Goal: Information Seeking & Learning: Learn about a topic

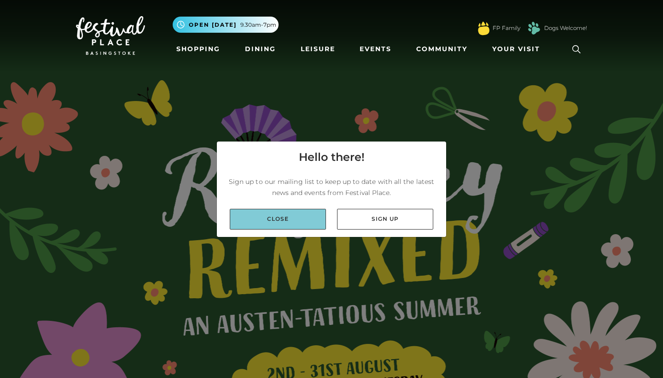
click at [296, 213] on link "Close" at bounding box center [278, 219] width 96 height 21
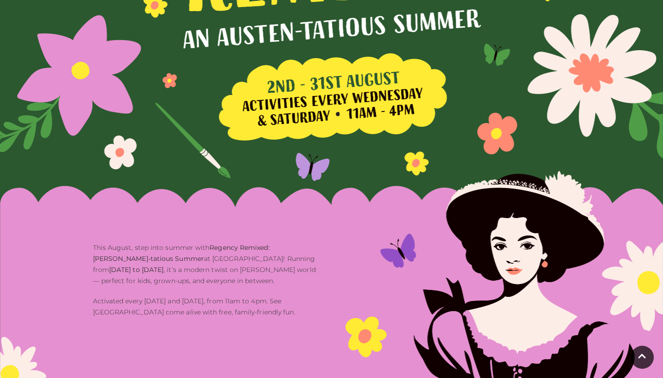
scroll to position [290, 0]
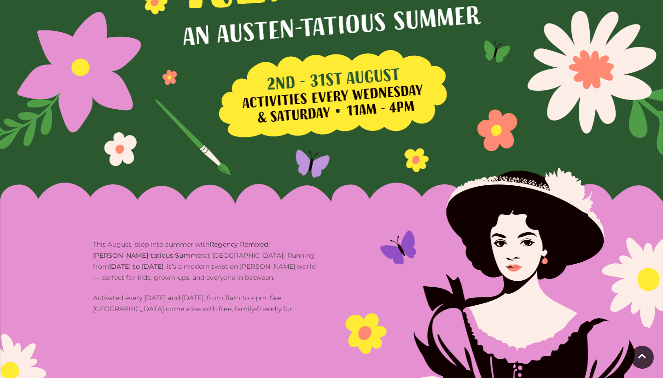
click at [163, 262] on b "2nd to 31st August" at bounding box center [136, 266] width 54 height 8
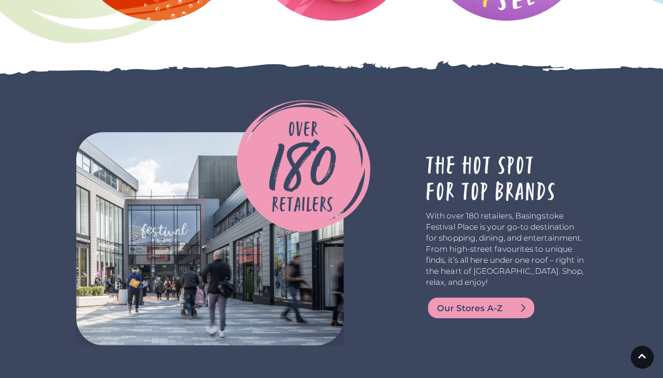
scroll to position [1791, 0]
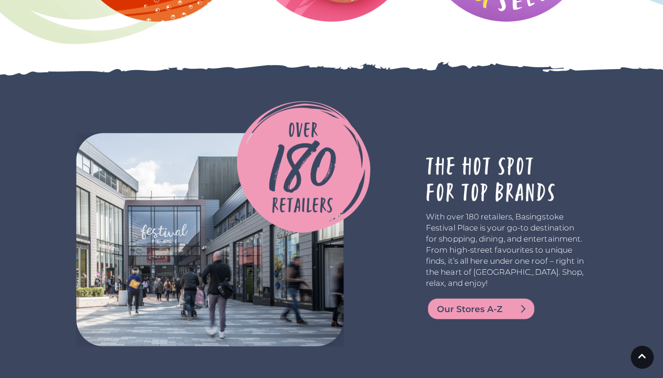
click at [331, 168] on img at bounding box center [304, 167] width 134 height 132
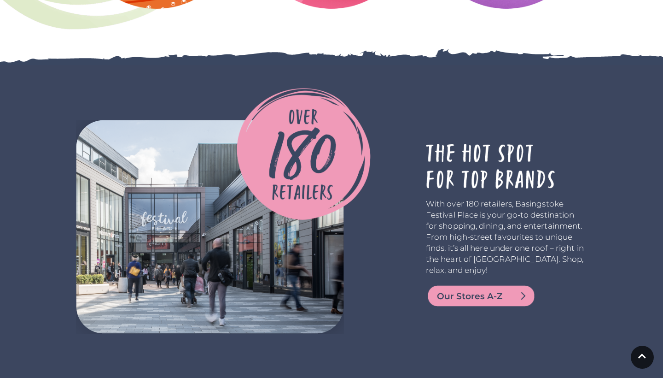
scroll to position [1806, 0]
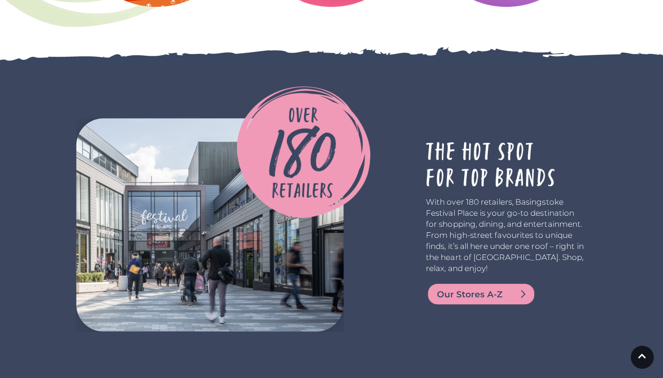
click at [340, 163] on img at bounding box center [304, 152] width 134 height 132
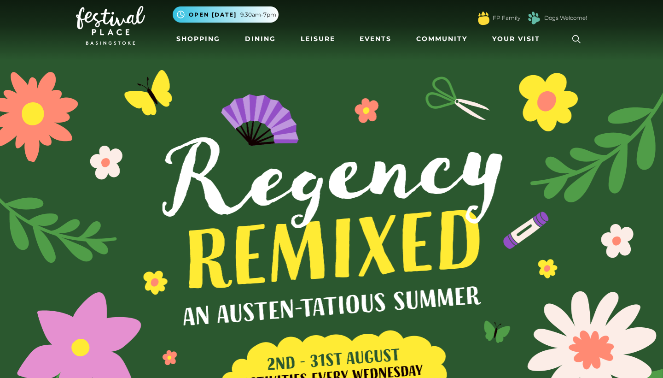
scroll to position [10, 0]
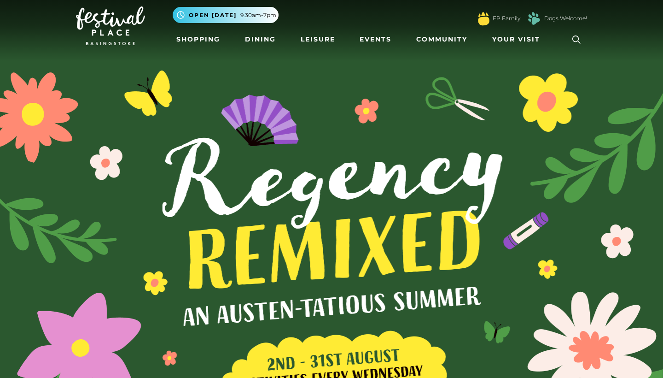
click at [314, 222] on img at bounding box center [331, 239] width 663 height 498
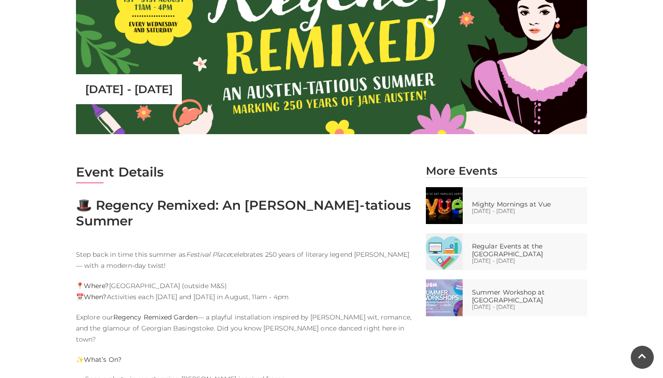
scroll to position [349, 0]
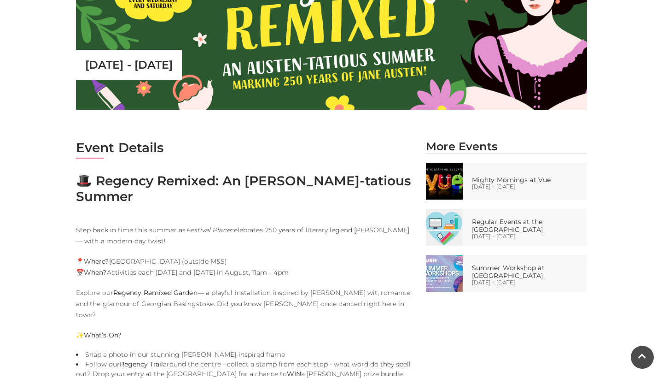
click at [307, 256] on p "📍 Where? Porchester Square (outside M&S) 📅 When? Activities each Wednesday and …" at bounding box center [244, 267] width 336 height 22
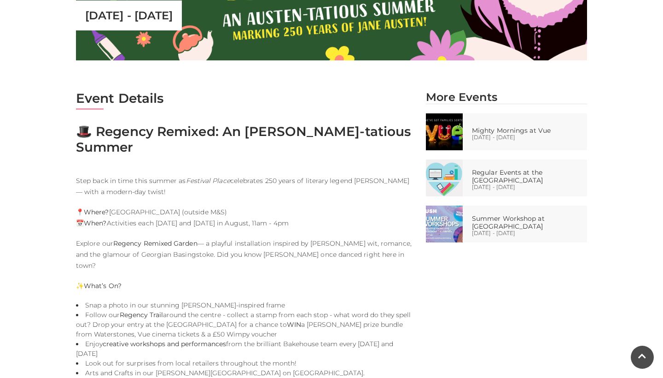
click at [284, 310] on li "Follow our Regency Trail around the centre - collect a stamp from each stop - w…" at bounding box center [244, 324] width 336 height 29
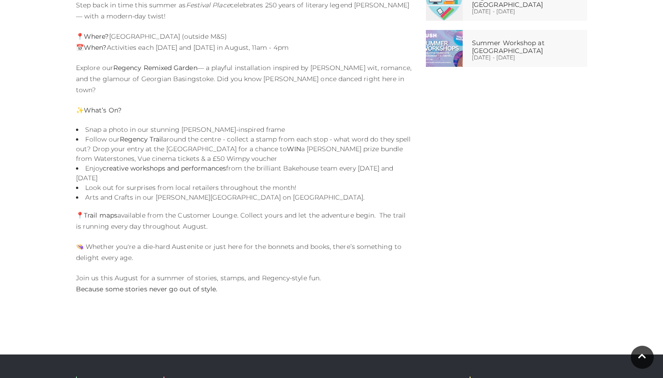
scroll to position [600, 0]
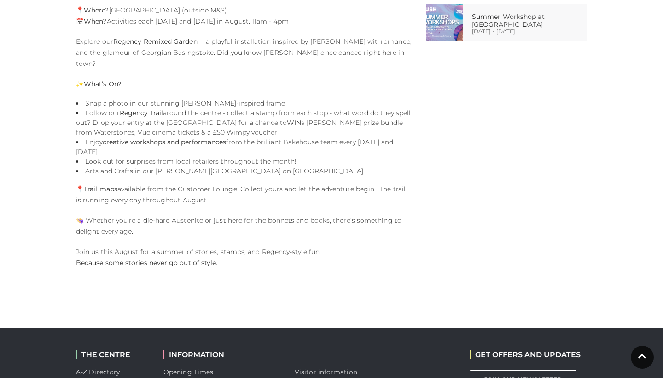
click at [330, 218] on div "Event Details 🎩 Regency Remixed: An Austen-tatious Summer Step back in time thi…" at bounding box center [244, 83] width 350 height 389
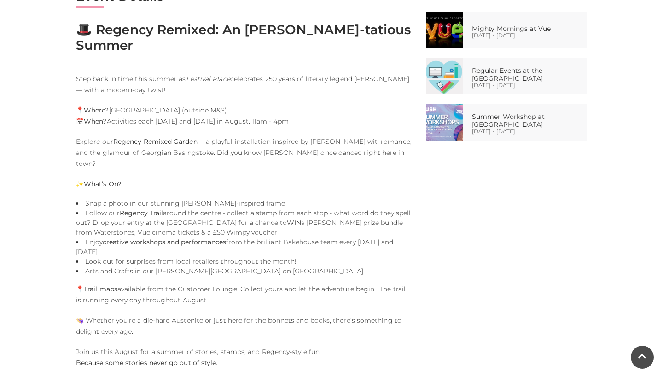
scroll to position [471, 0]
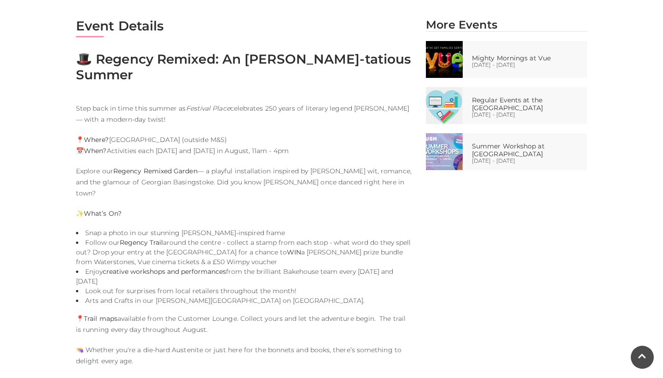
click at [325, 238] on li "Follow our Regency Trail around the centre - collect a stamp from each stop - w…" at bounding box center [244, 252] width 336 height 29
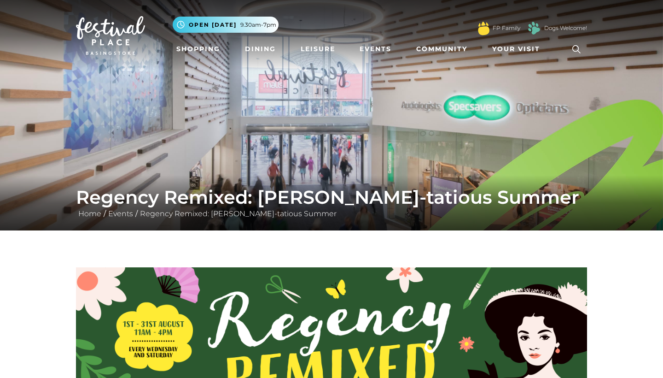
scroll to position [0, 0]
click at [249, 49] on link "Dining" at bounding box center [260, 49] width 38 height 17
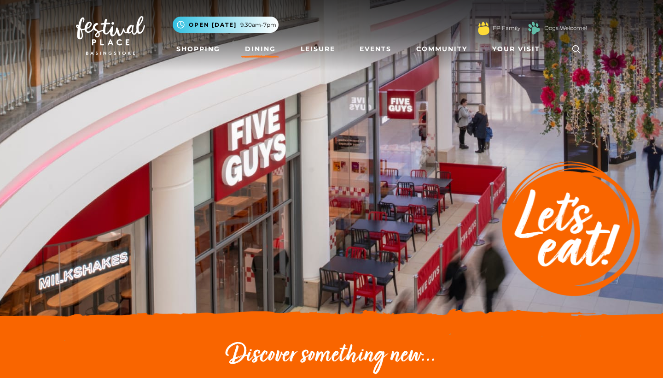
click at [243, 170] on img at bounding box center [331, 161] width 663 height 322
click at [267, 210] on img at bounding box center [331, 161] width 663 height 322
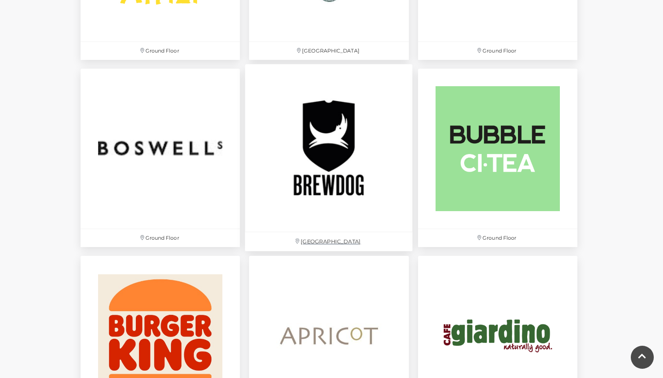
scroll to position [736, 0]
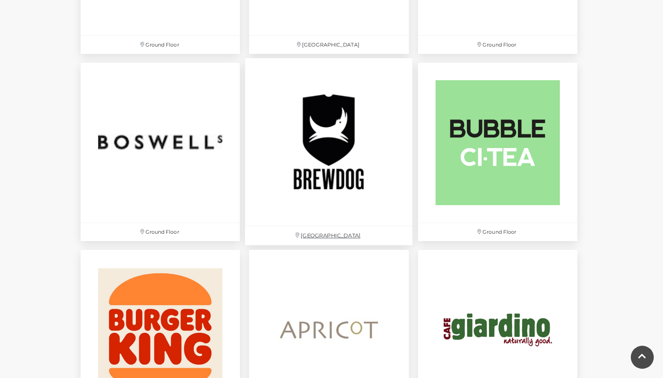
click at [352, 169] on img at bounding box center [329, 142] width 168 height 168
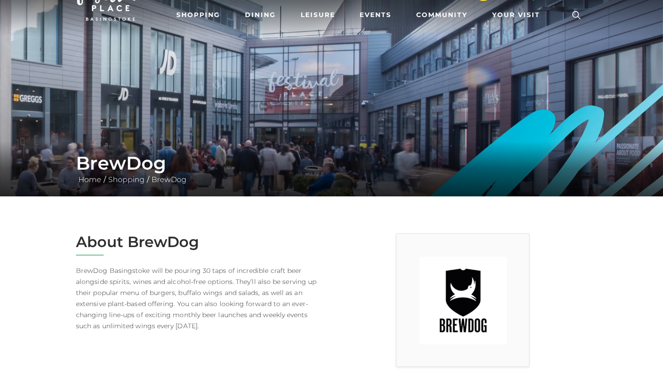
scroll to position [37, 0]
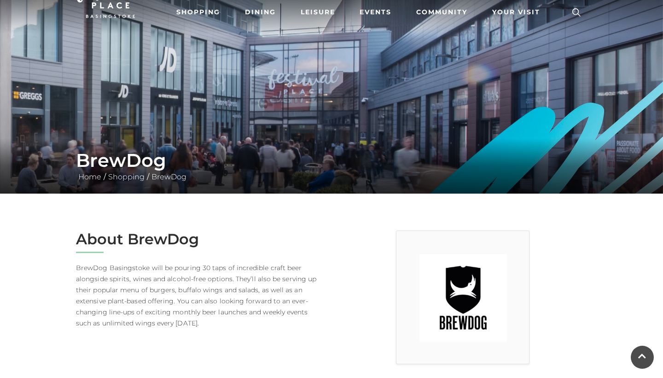
click at [317, 241] on h2 "About BrewDog" at bounding box center [200, 238] width 249 height 17
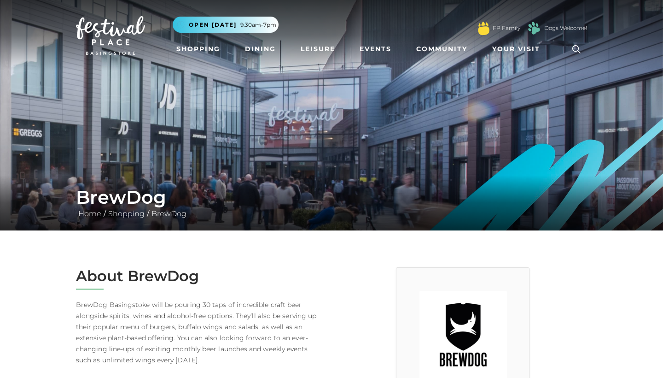
scroll to position [0, 0]
click at [258, 47] on link "Dining" at bounding box center [260, 49] width 38 height 17
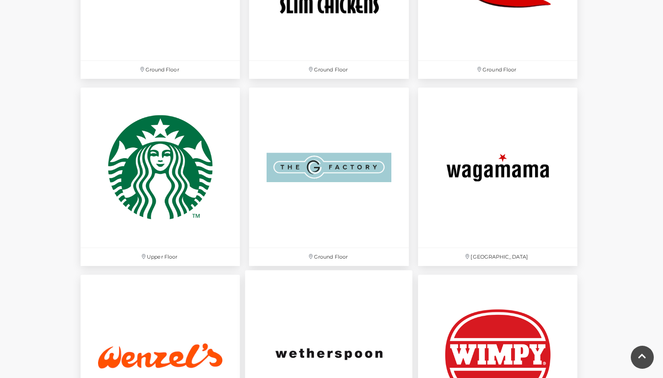
scroll to position [2763, 0]
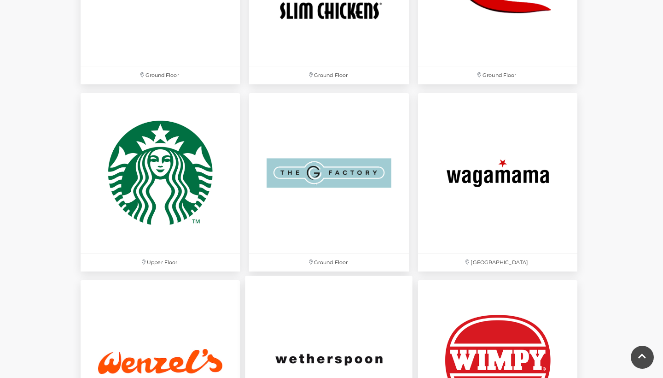
click at [299, 344] on img at bounding box center [329, 360] width 168 height 168
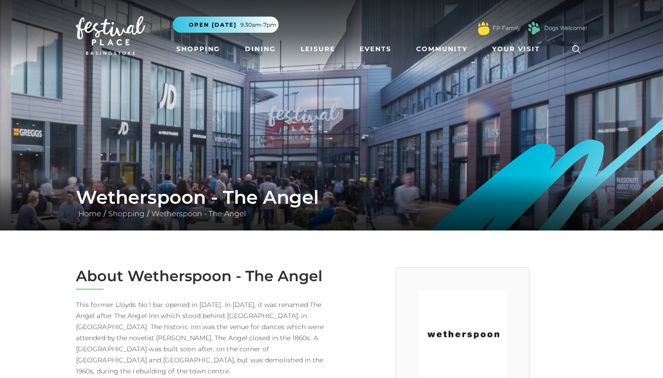
click at [285, 312] on p "This former Lloyds No.1 bar opened in 2002. In 2015, it was renamed The Angel a…" at bounding box center [200, 337] width 249 height 77
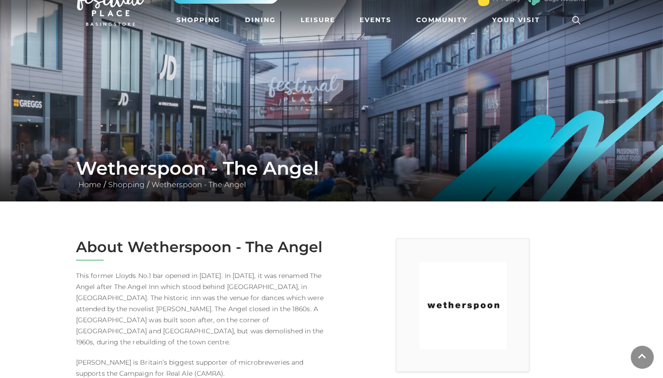
scroll to position [29, 0]
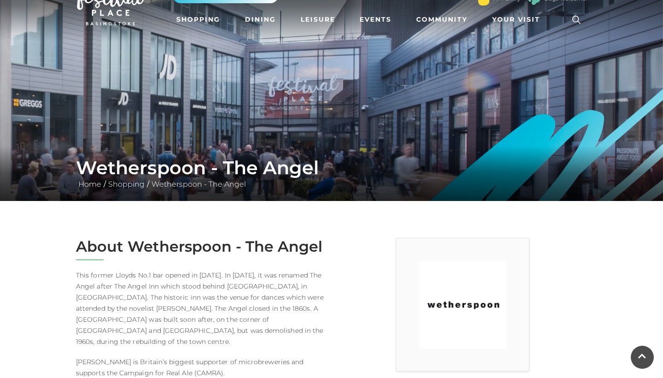
click at [286, 298] on p "This former Lloyds No.1 bar opened in 2002. In 2015, it was renamed The Angel a…" at bounding box center [200, 307] width 249 height 77
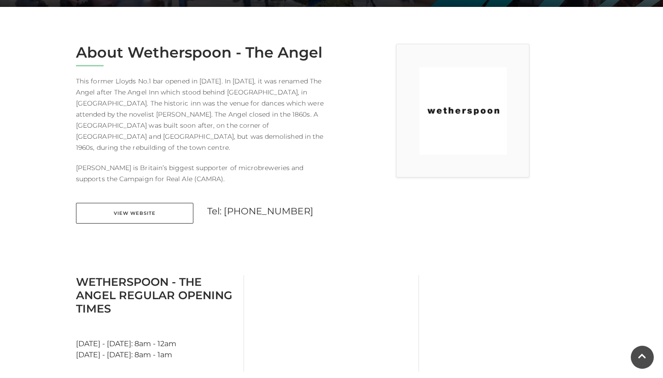
scroll to position [196, 0]
